Goal: Find specific page/section: Find specific page/section

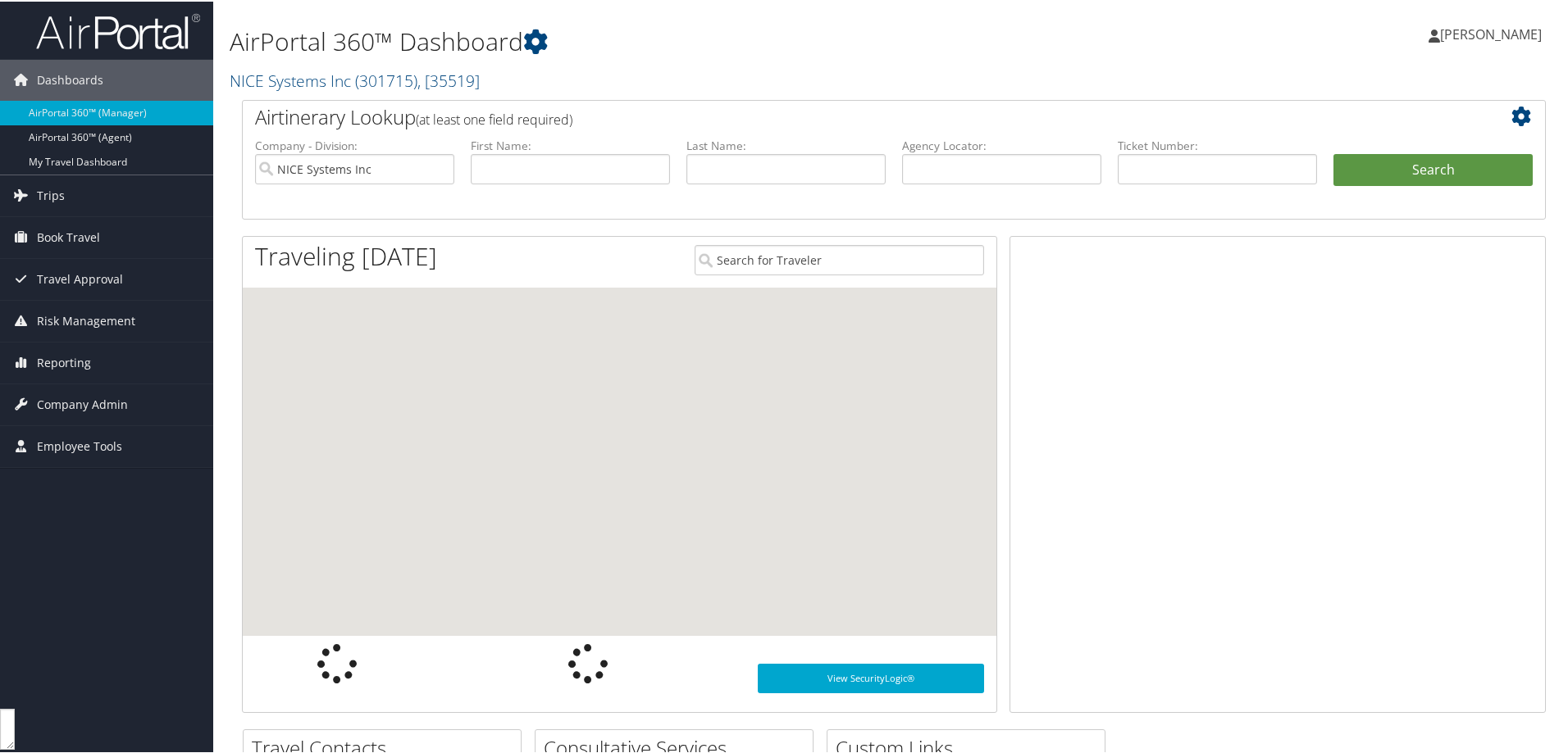
scroll to position [829, 0]
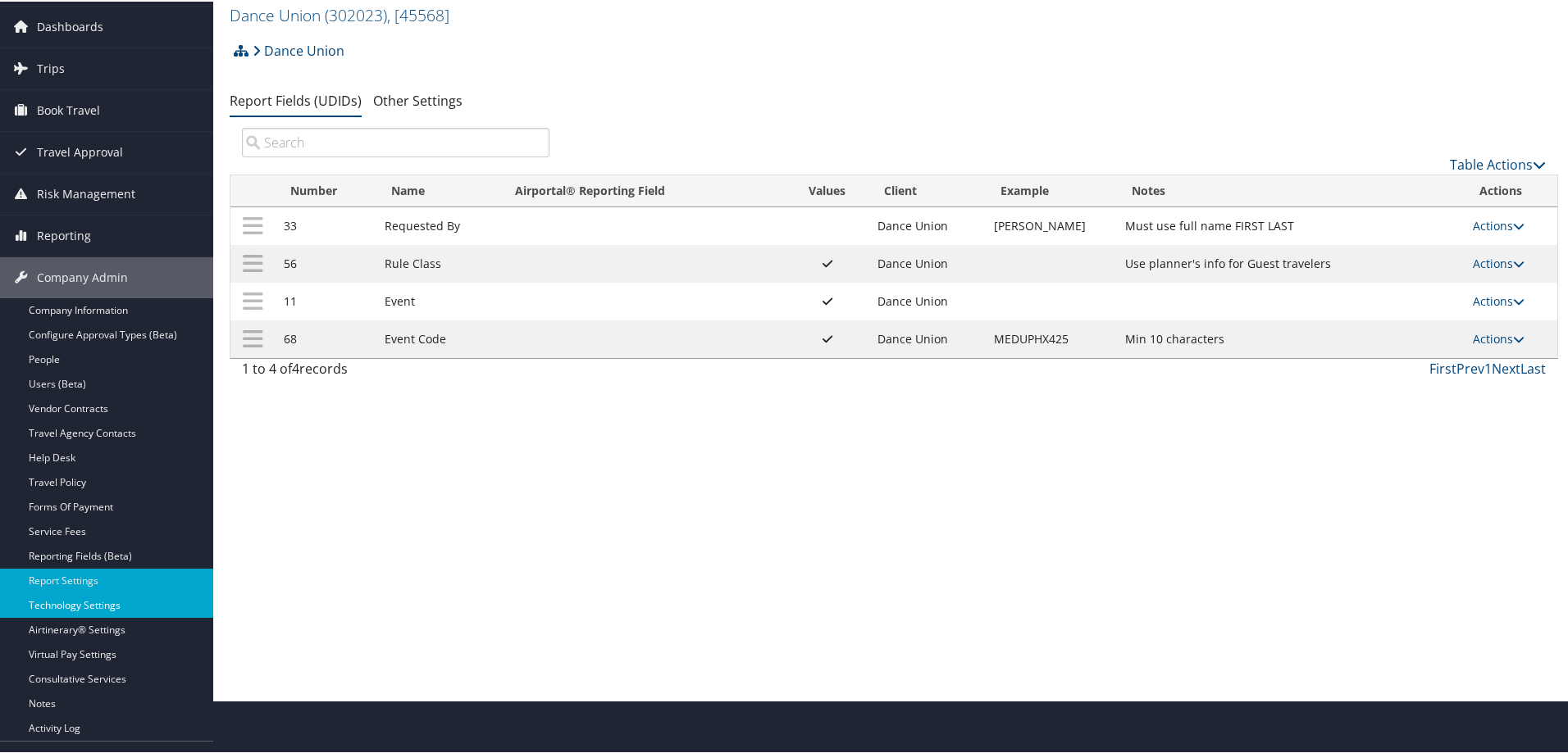
scroll to position [82, 0]
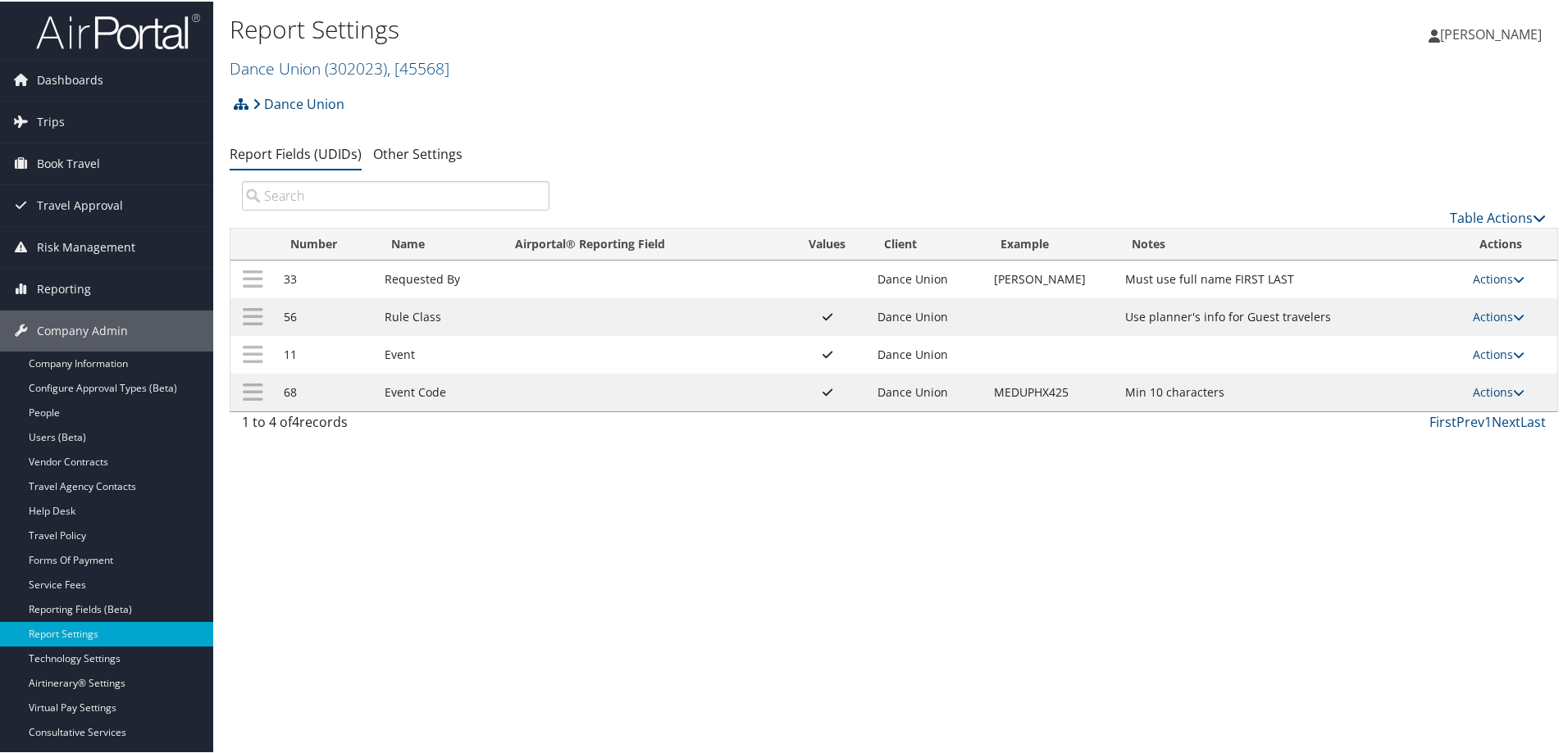
scroll to position [829, 0]
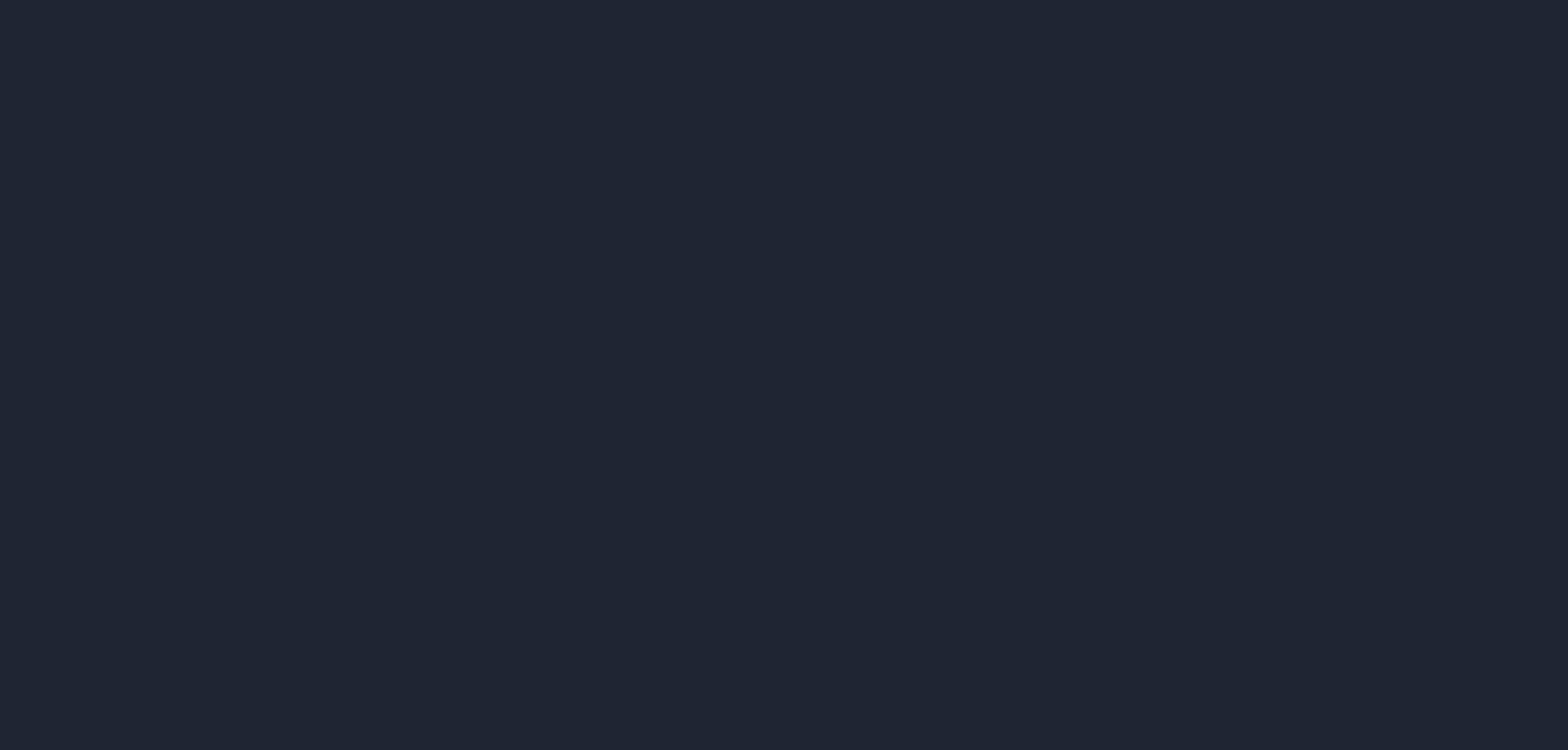
scroll to position [826, 0]
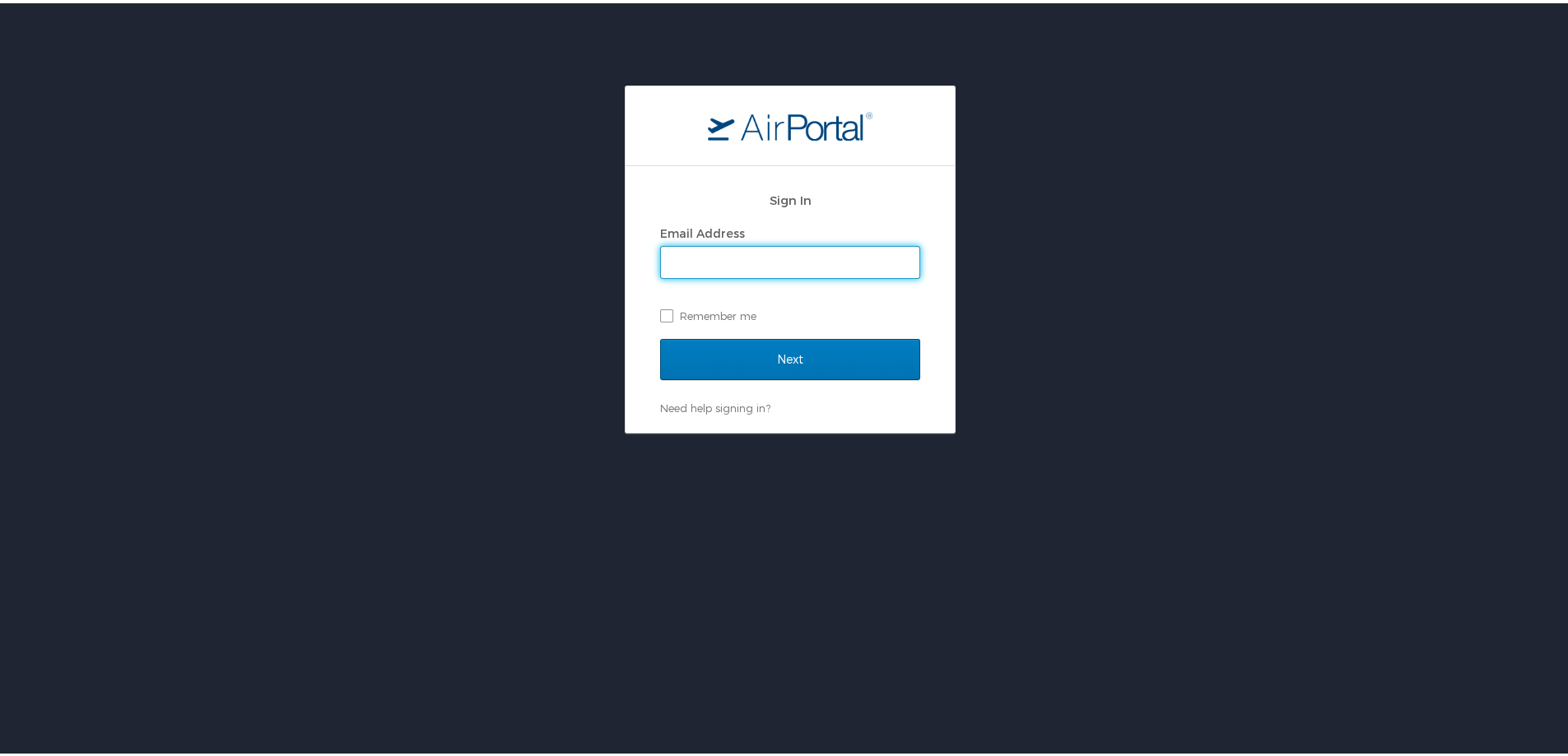
scroll to position [833, 0]
type input "marta.musich@cbtravel.com"
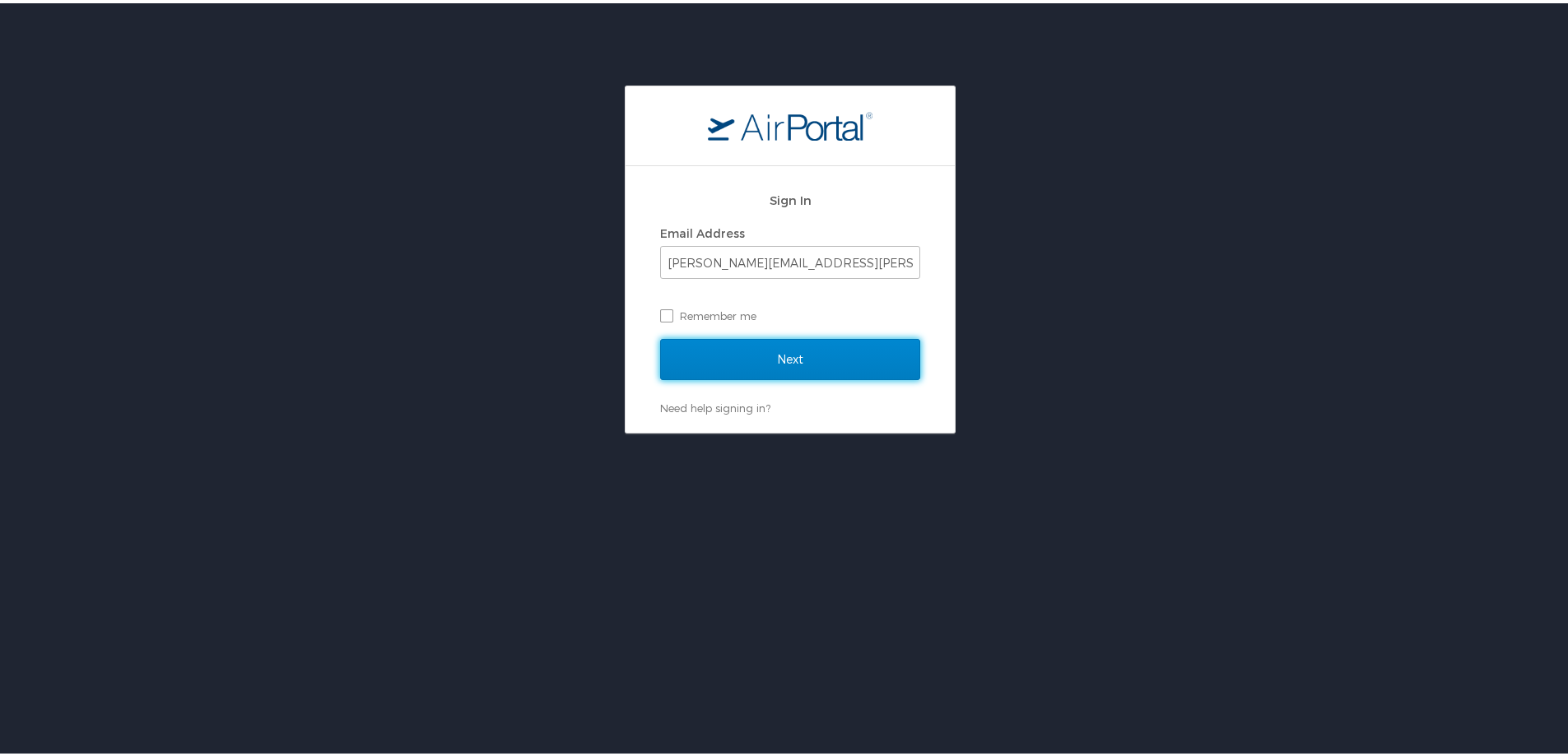
click at [759, 359] on input "Next" at bounding box center [790, 356] width 260 height 41
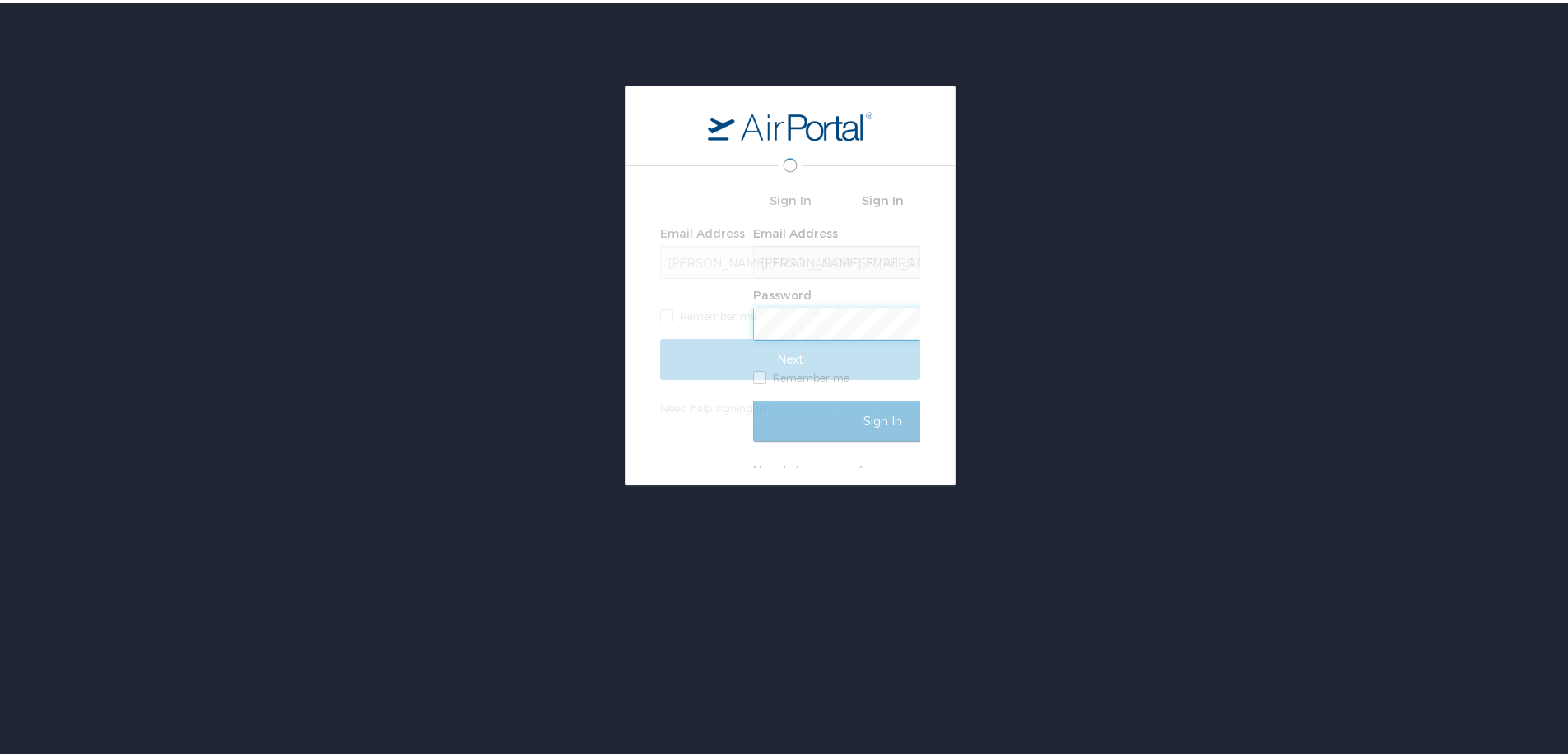
scroll to position [0, 0]
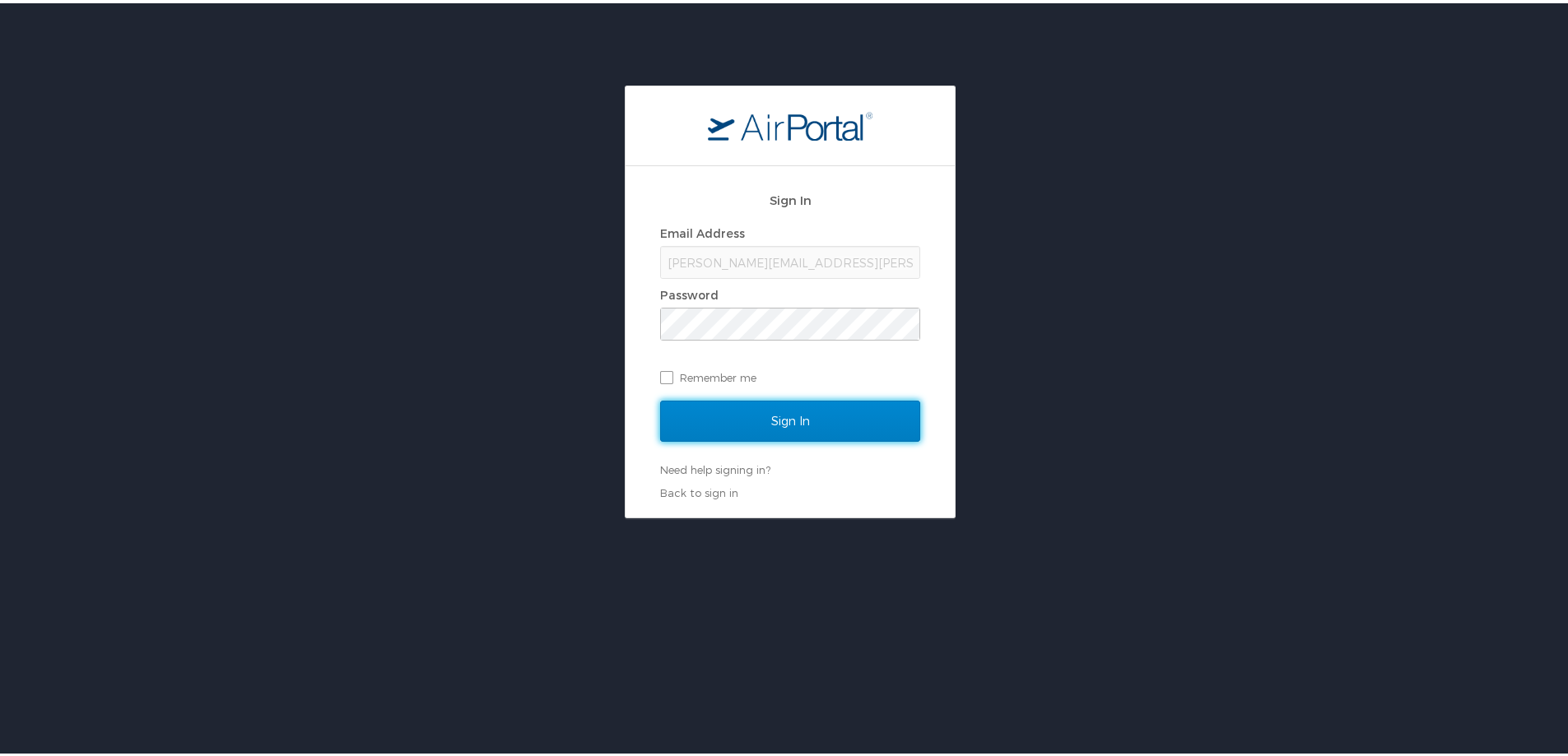
click at [795, 418] on input "Sign In" at bounding box center [790, 418] width 260 height 41
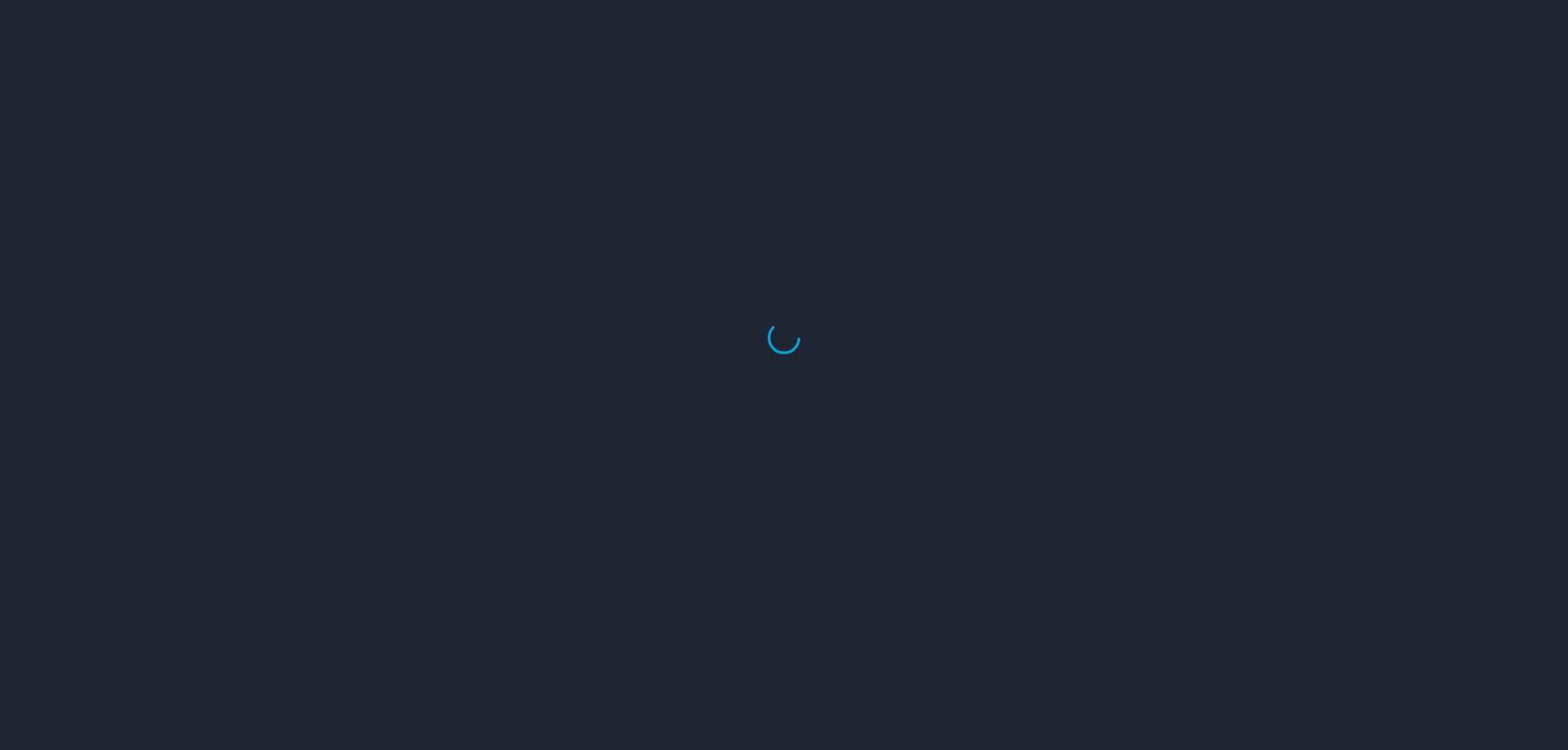
scroll to position [826, 0]
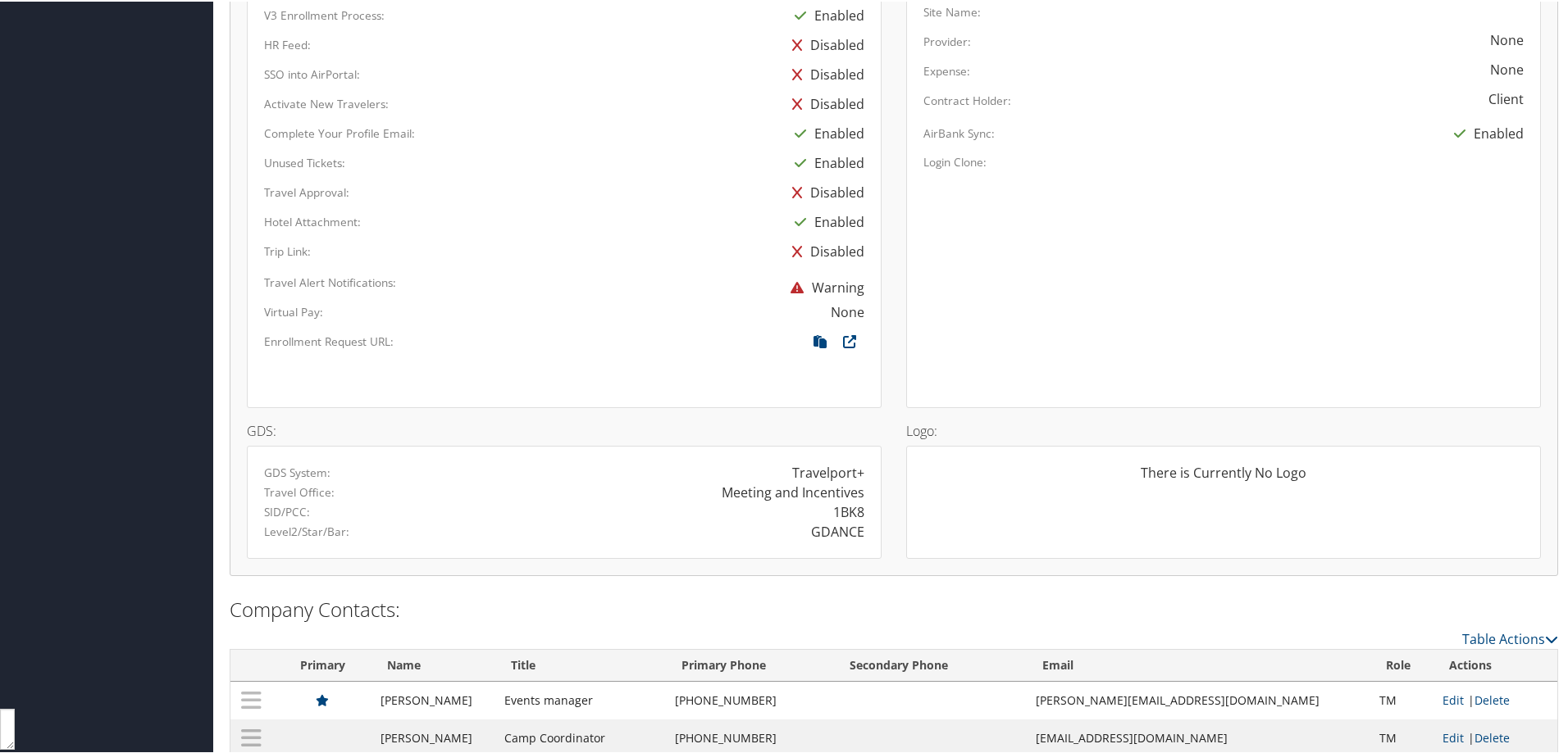
scroll to position [896, 0]
